Goal: Information Seeking & Learning: Learn about a topic

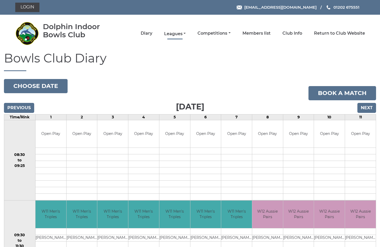
click at [186, 34] on link "Leagues" at bounding box center [175, 34] width 22 height 6
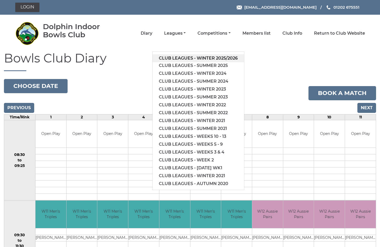
click at [215, 58] on link "Club leagues - Winter 2025/2026" at bounding box center [197, 58] width 91 height 8
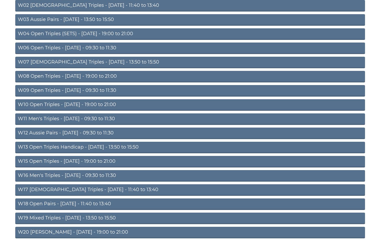
scroll to position [115, 0]
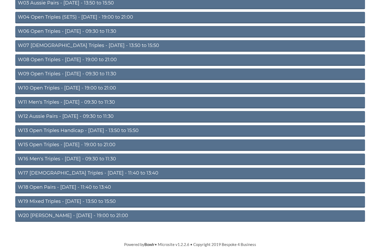
click at [89, 217] on link "W20 [PERSON_NAME] - [DATE] - 19:00 to 21:00" at bounding box center [190, 217] width 350 height 12
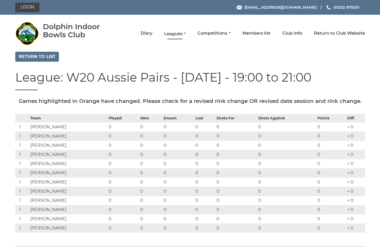
click at [186, 33] on link "Leagues" at bounding box center [175, 34] width 22 height 6
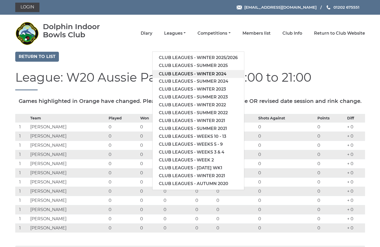
click at [210, 73] on link "Club leagues - Winter 2024" at bounding box center [197, 74] width 91 height 8
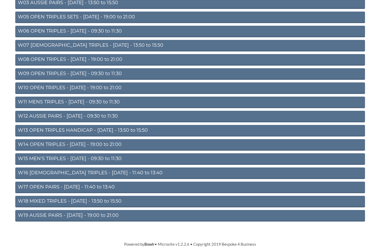
scroll to position [115, 0]
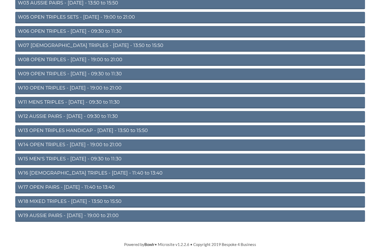
click at [97, 216] on link "W19 AUSSIE PAIRS - [DATE] - 19:00 to 21:00" at bounding box center [190, 217] width 350 height 12
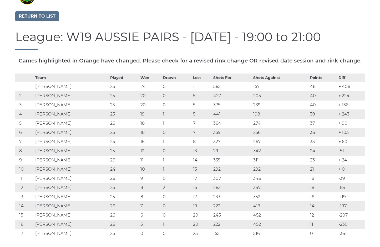
scroll to position [41, 0]
